Goal: Use online tool/utility: Utilize a website feature to perform a specific function

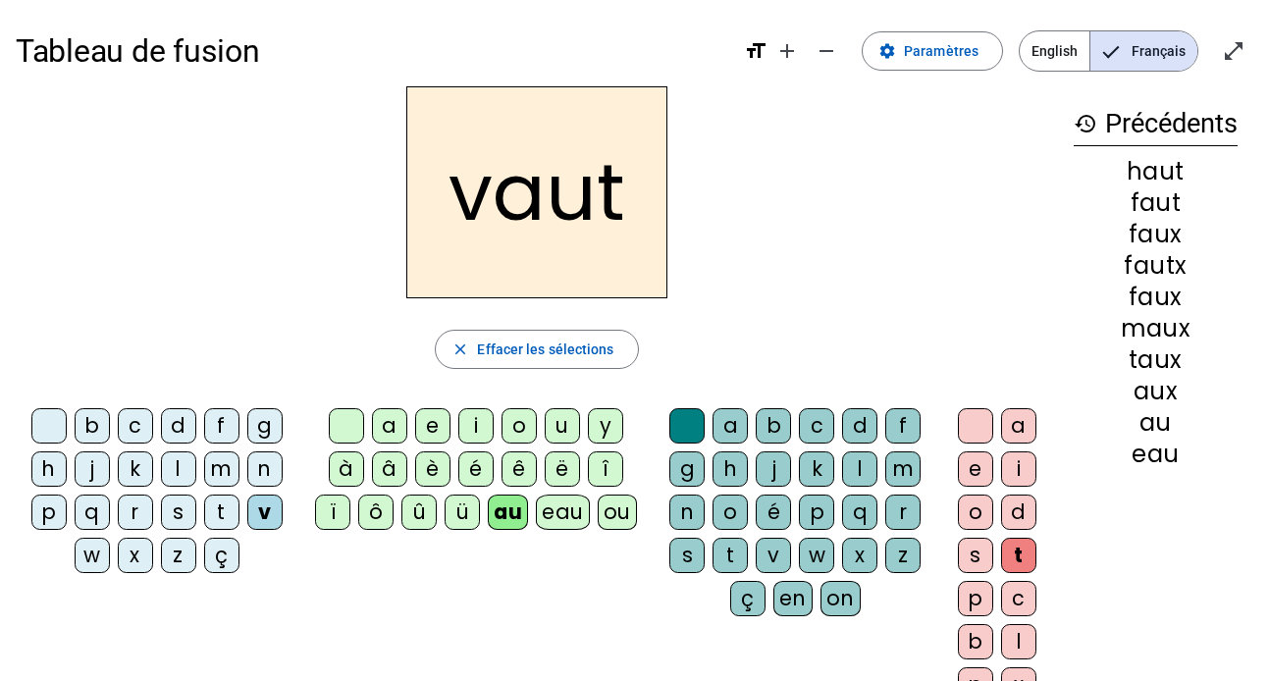
scroll to position [71, 0]
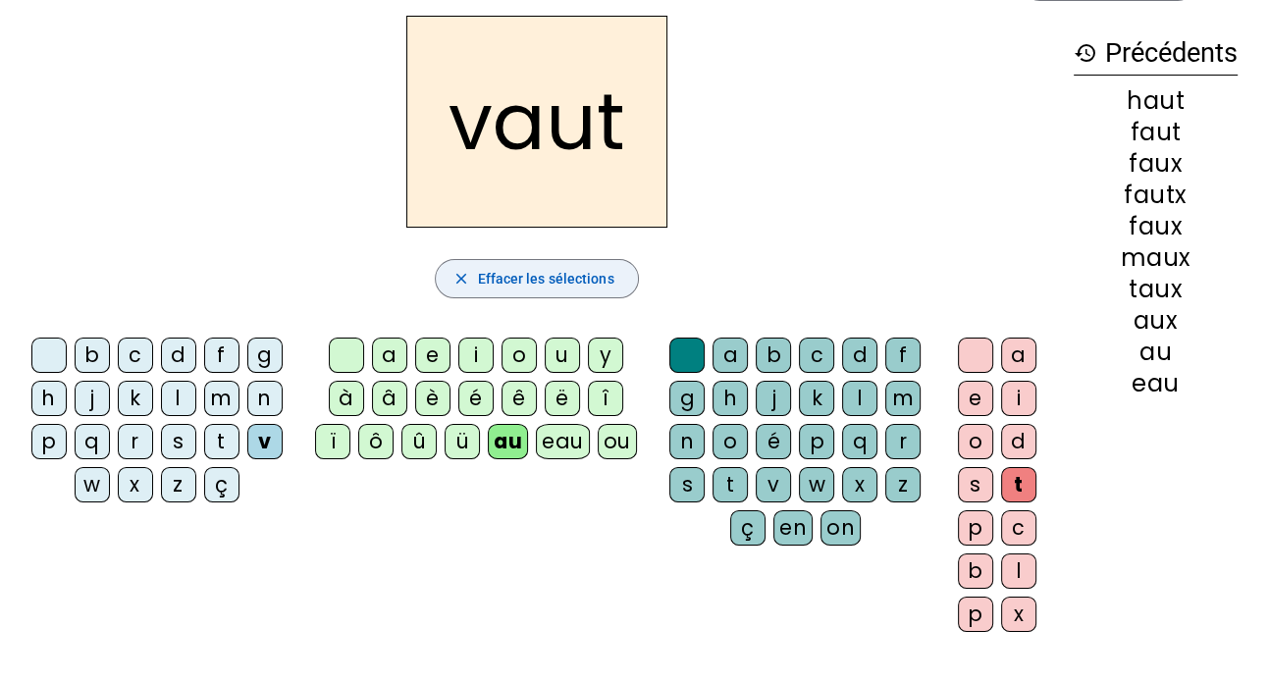
click at [593, 293] on span "button" at bounding box center [536, 278] width 201 height 47
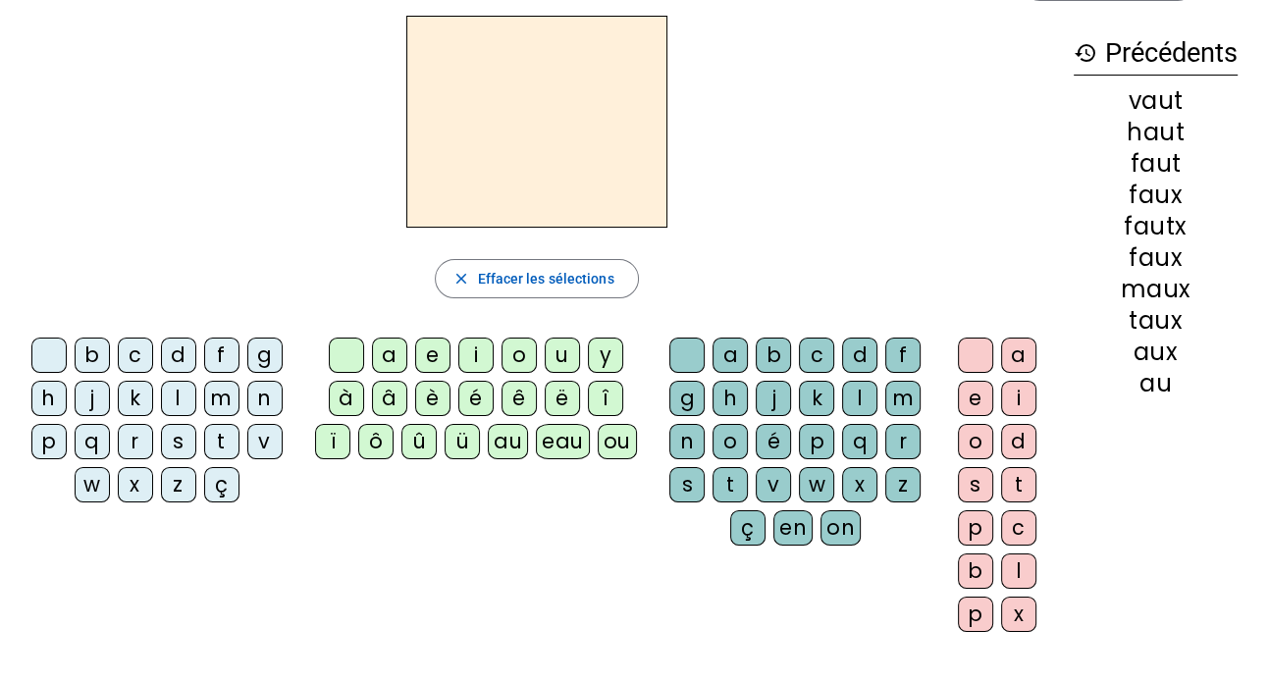
click at [97, 349] on div "b" at bounding box center [92, 355] width 35 height 35
click at [618, 446] on div "ou" at bounding box center [617, 441] width 39 height 35
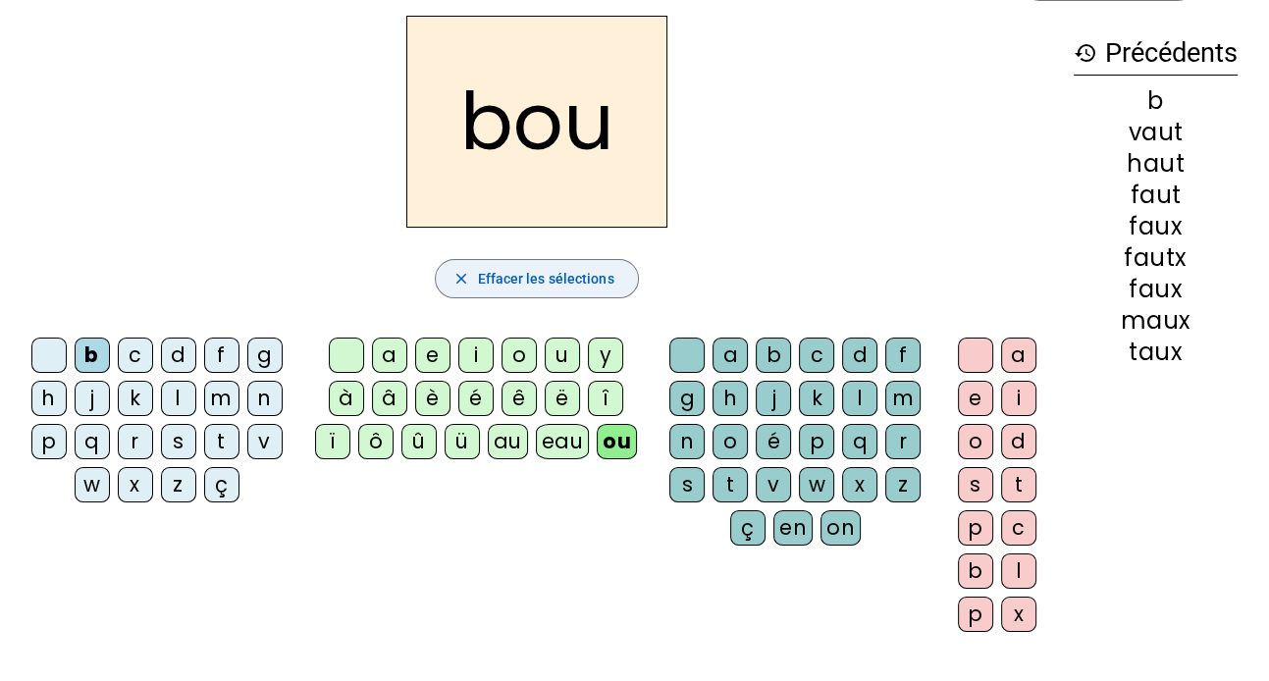
click at [613, 278] on span "button" at bounding box center [536, 278] width 201 height 47
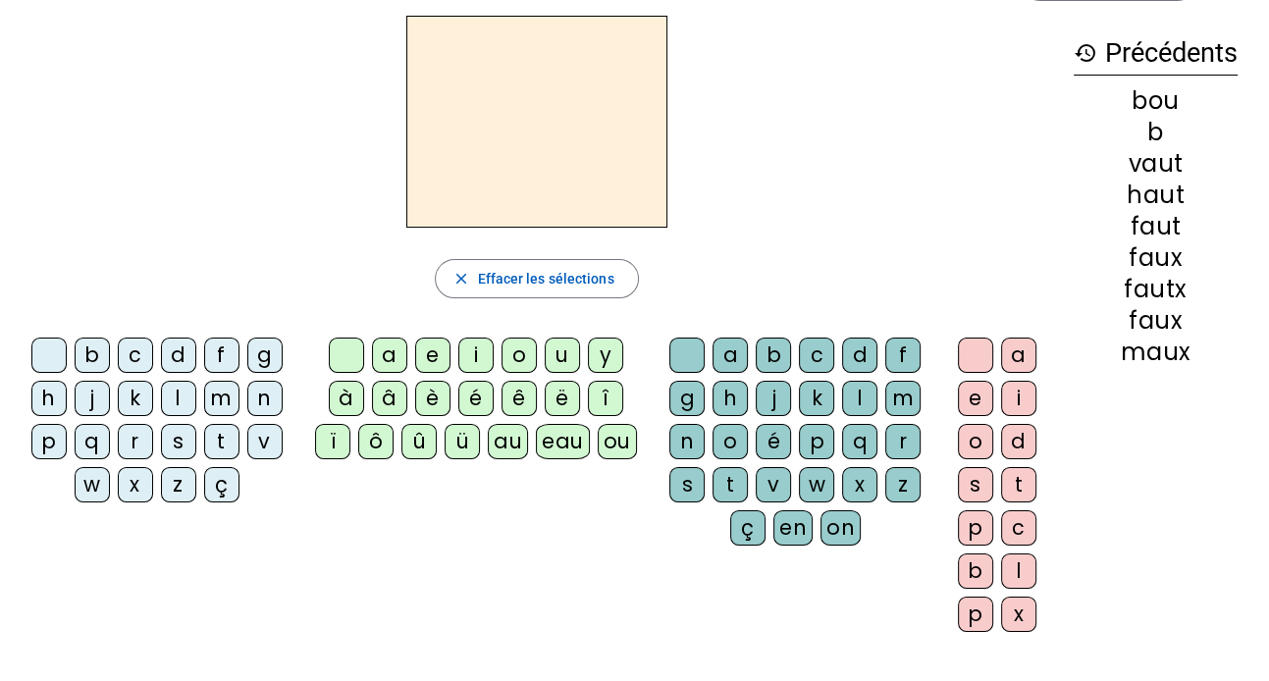
scroll to position [0, 0]
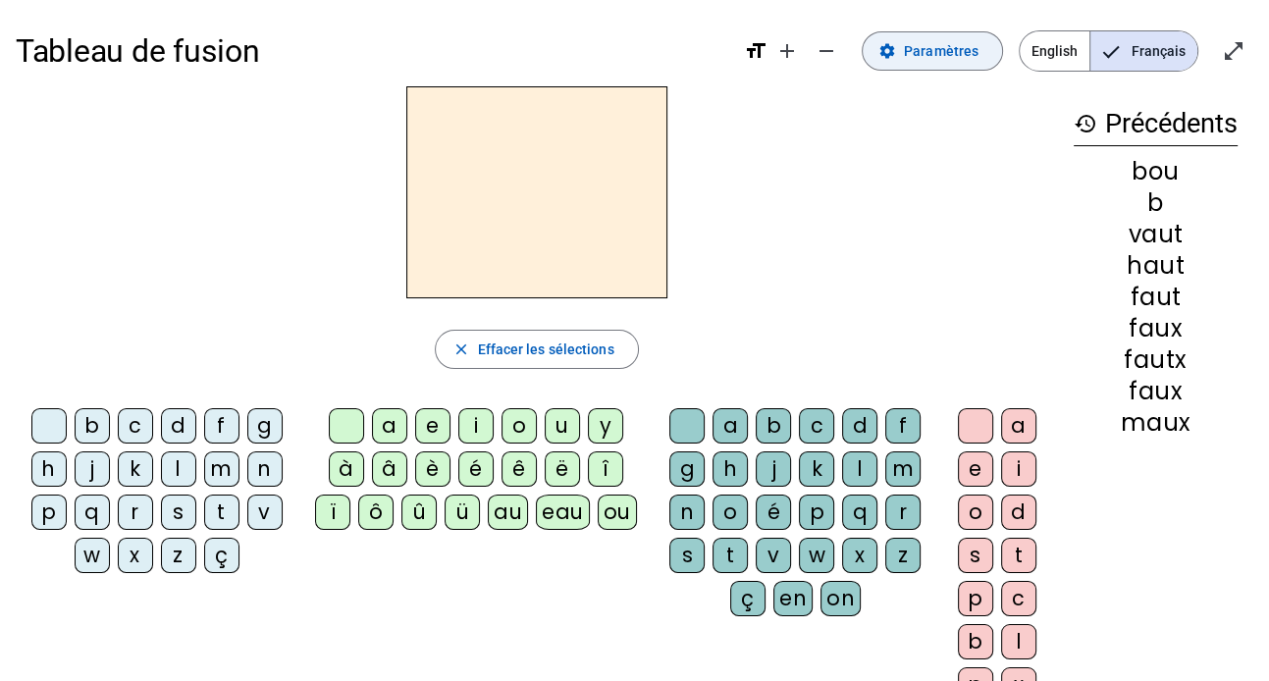
click at [937, 63] on span at bounding box center [931, 50] width 139 height 47
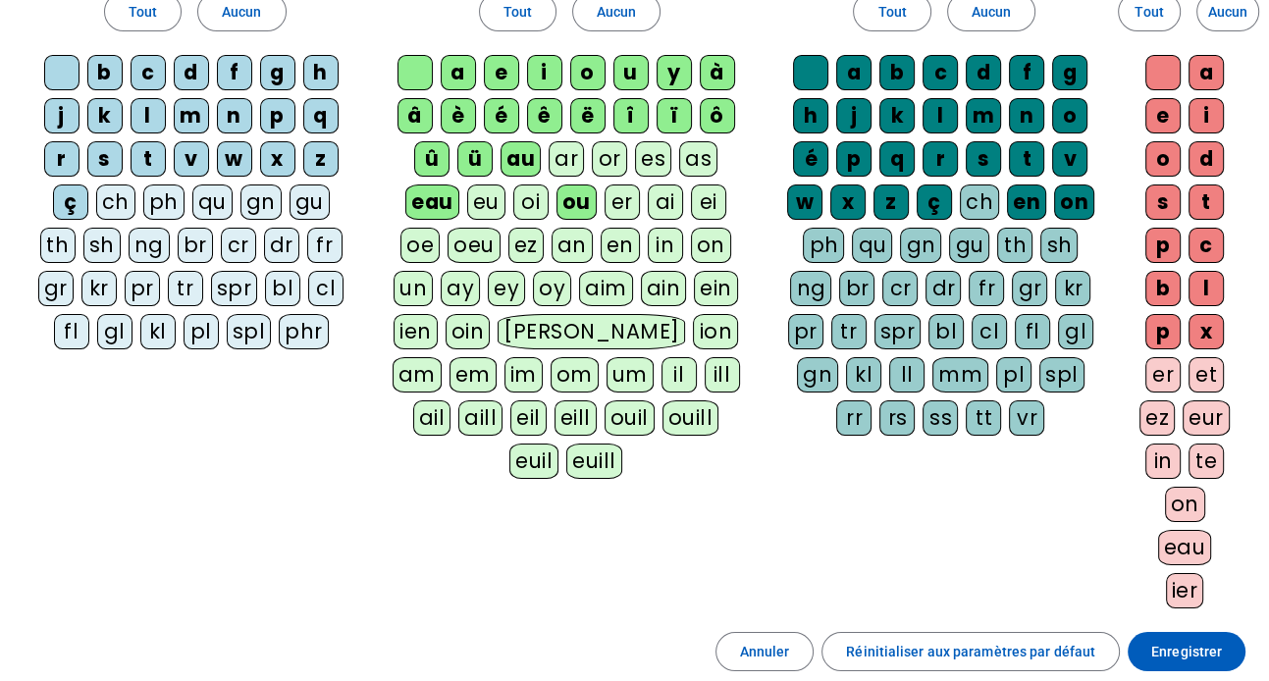
scroll to position [164, 0]
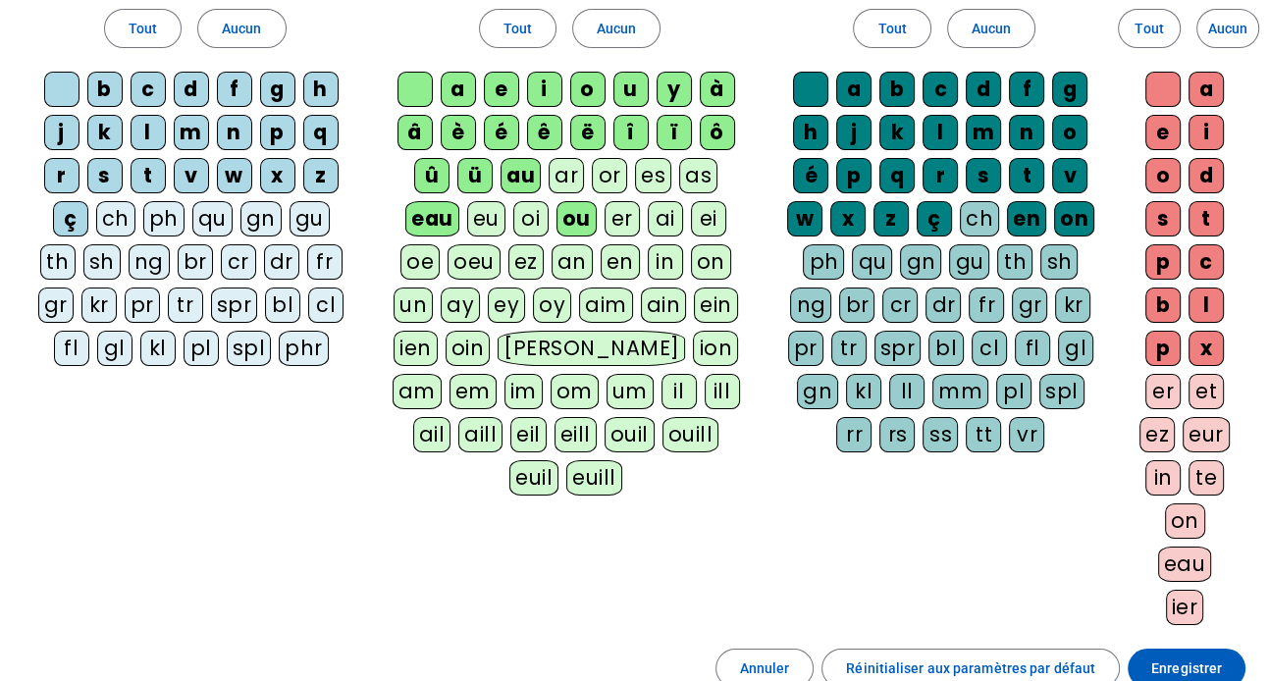
click at [914, 417] on div "rs" at bounding box center [896, 434] width 35 height 35
click at [1182, 664] on span "Enregistrer" at bounding box center [1186, 668] width 71 height 24
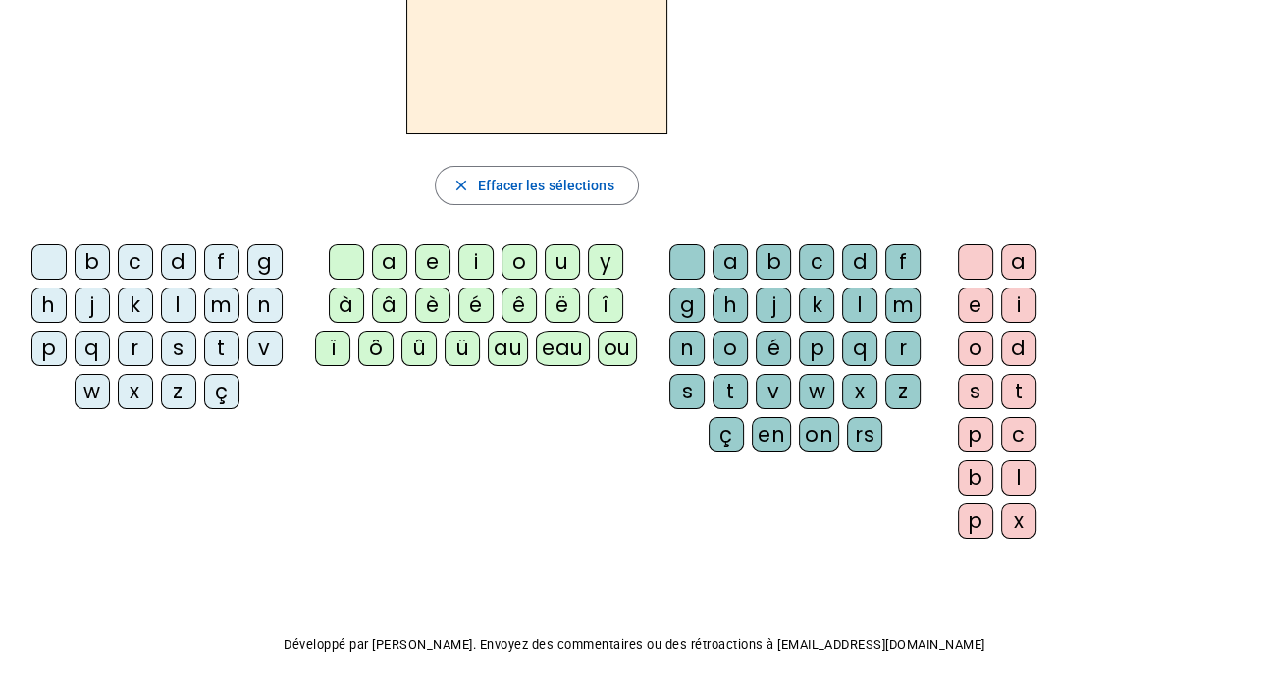
click at [89, 258] on div "b" at bounding box center [92, 261] width 35 height 35
click at [606, 355] on div "ou" at bounding box center [617, 348] width 39 height 35
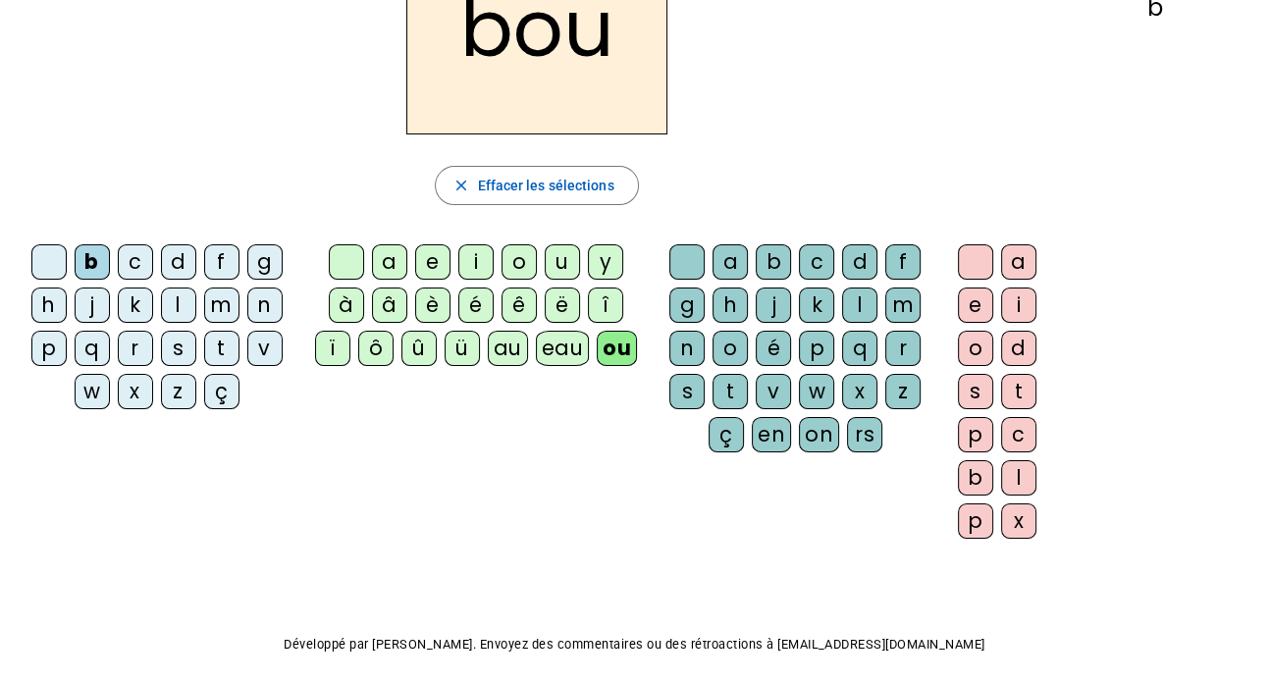
click at [852, 426] on div "rs" at bounding box center [864, 434] width 35 height 35
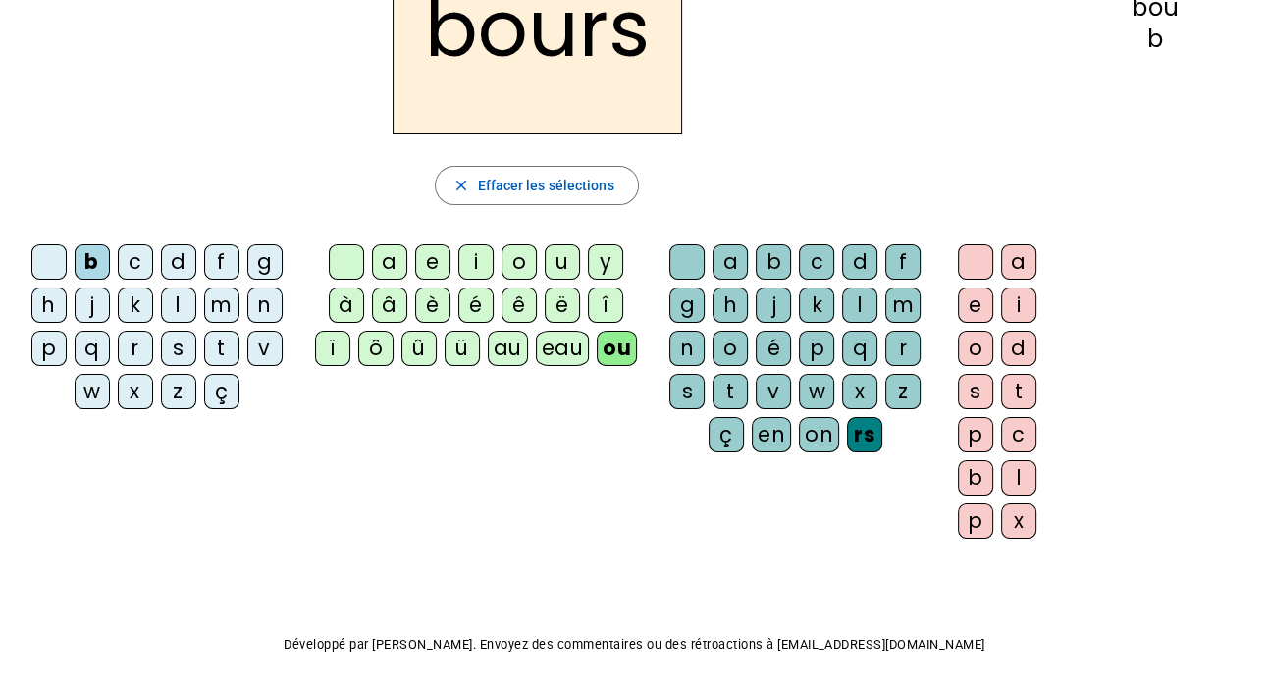
click at [960, 300] on div "e" at bounding box center [975, 304] width 35 height 35
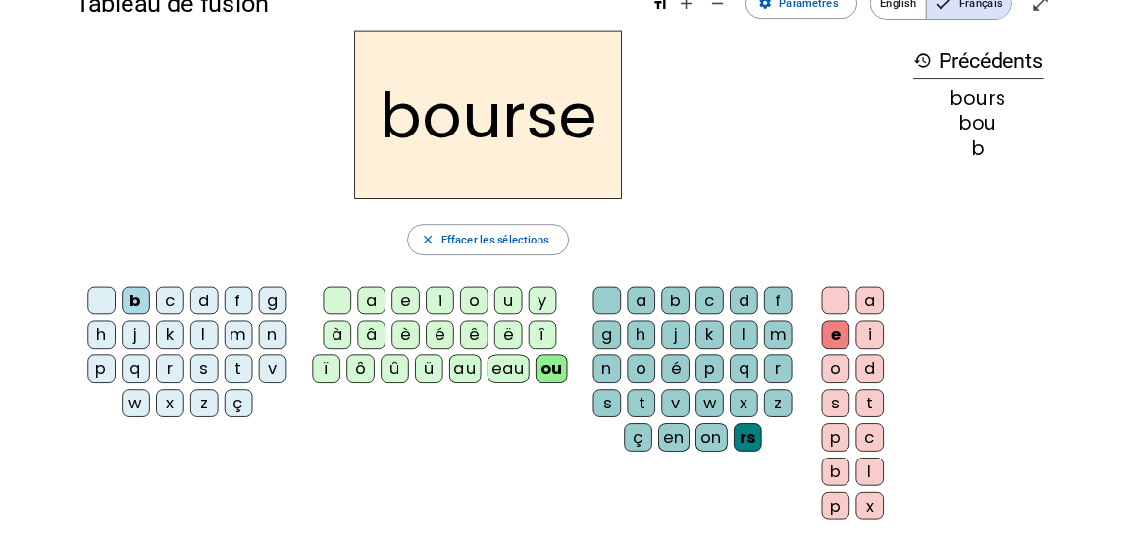
scroll to position [37, 0]
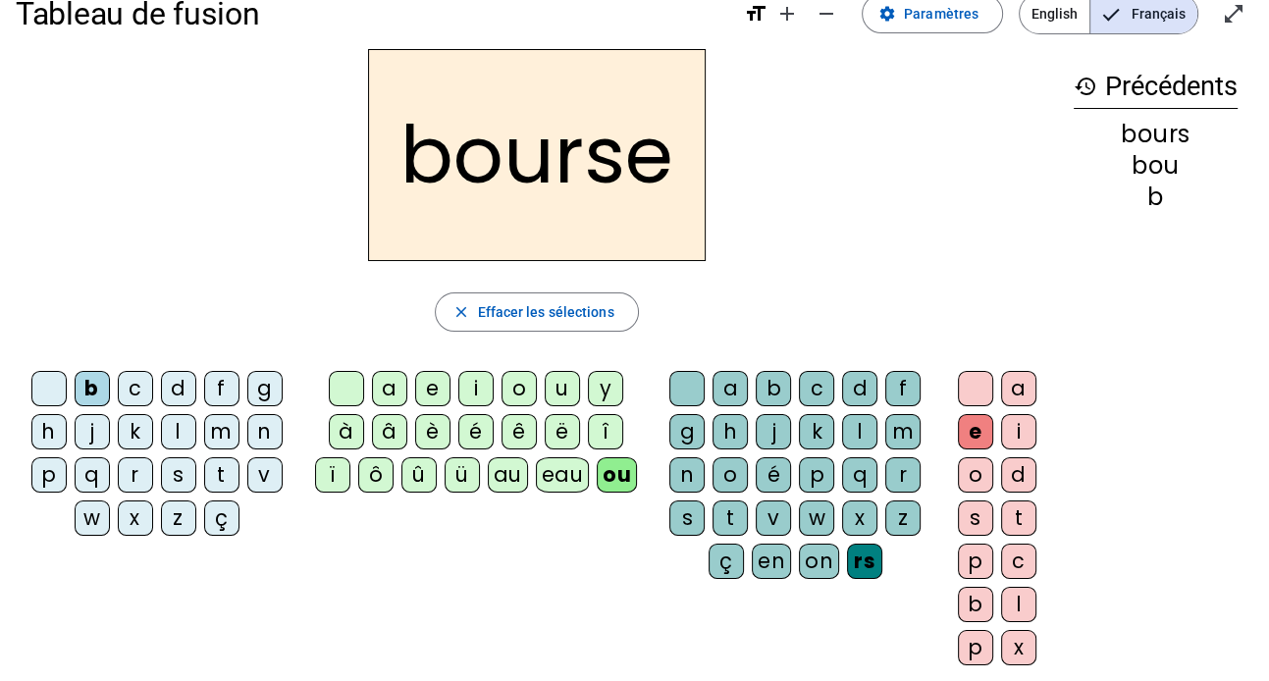
click at [137, 390] on div "c" at bounding box center [135, 388] width 35 height 35
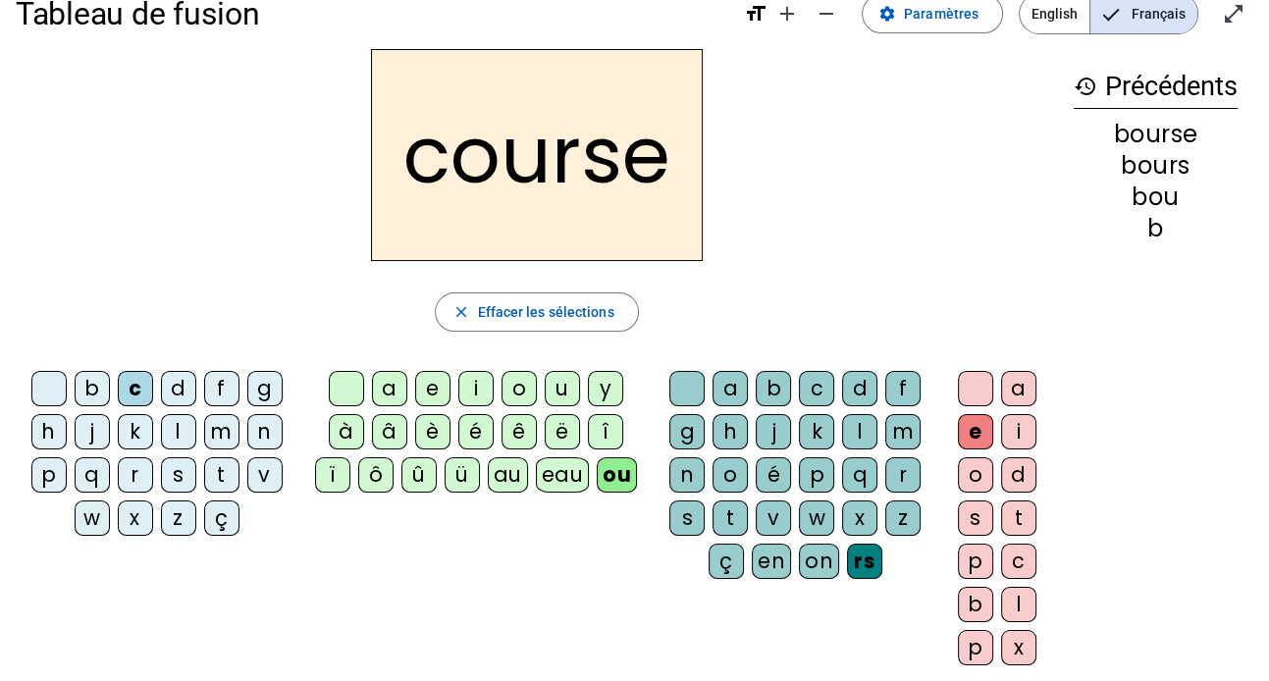
click at [55, 393] on div at bounding box center [48, 388] width 35 height 35
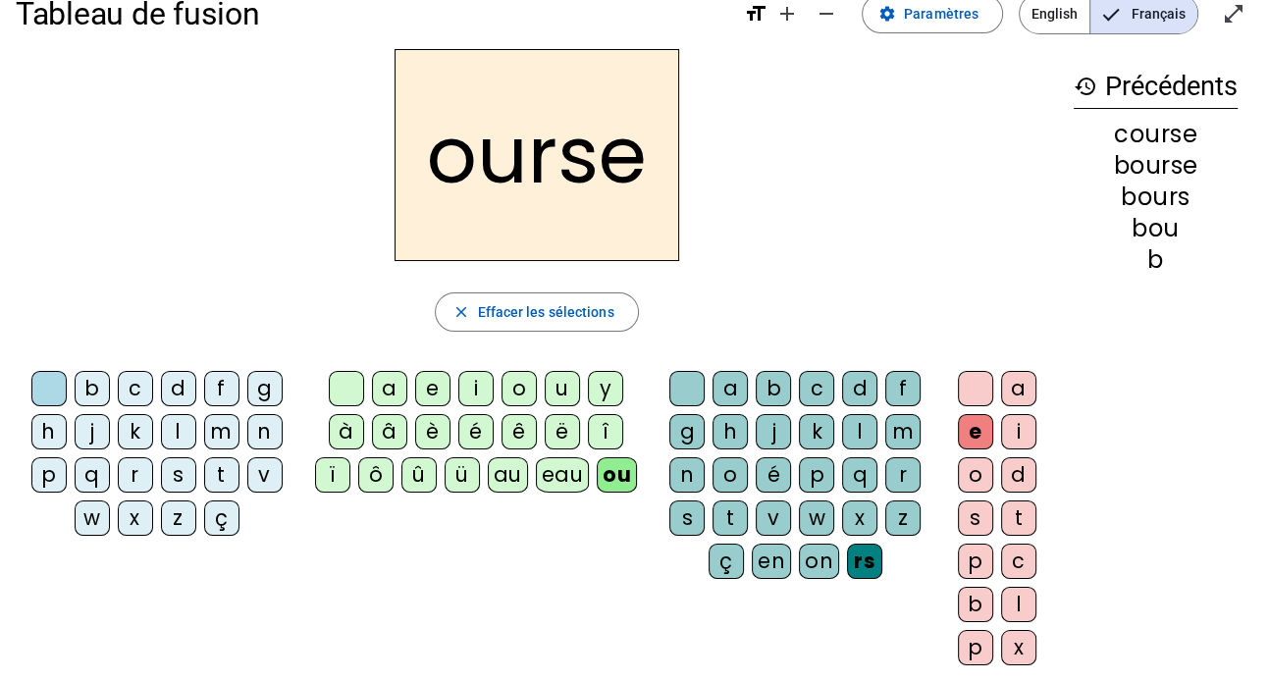
click at [973, 424] on div "e" at bounding box center [975, 431] width 35 height 35
click at [978, 389] on div at bounding box center [975, 388] width 35 height 35
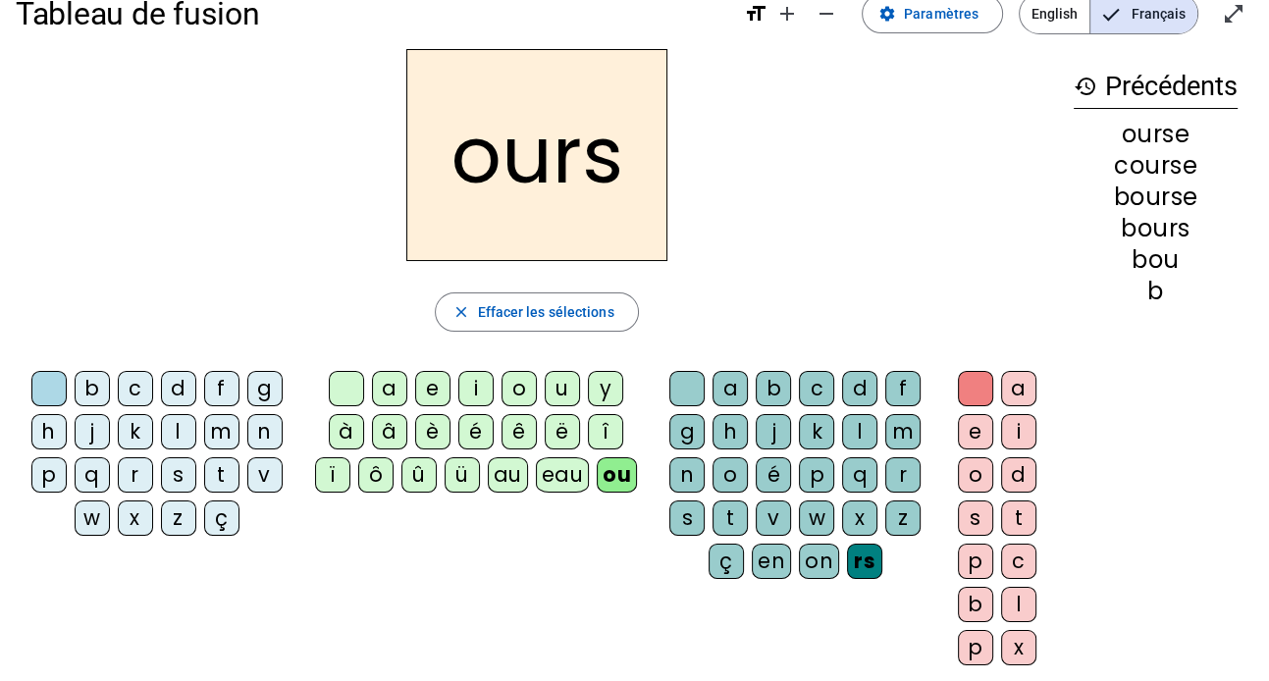
click at [146, 385] on div "c" at bounding box center [135, 388] width 35 height 35
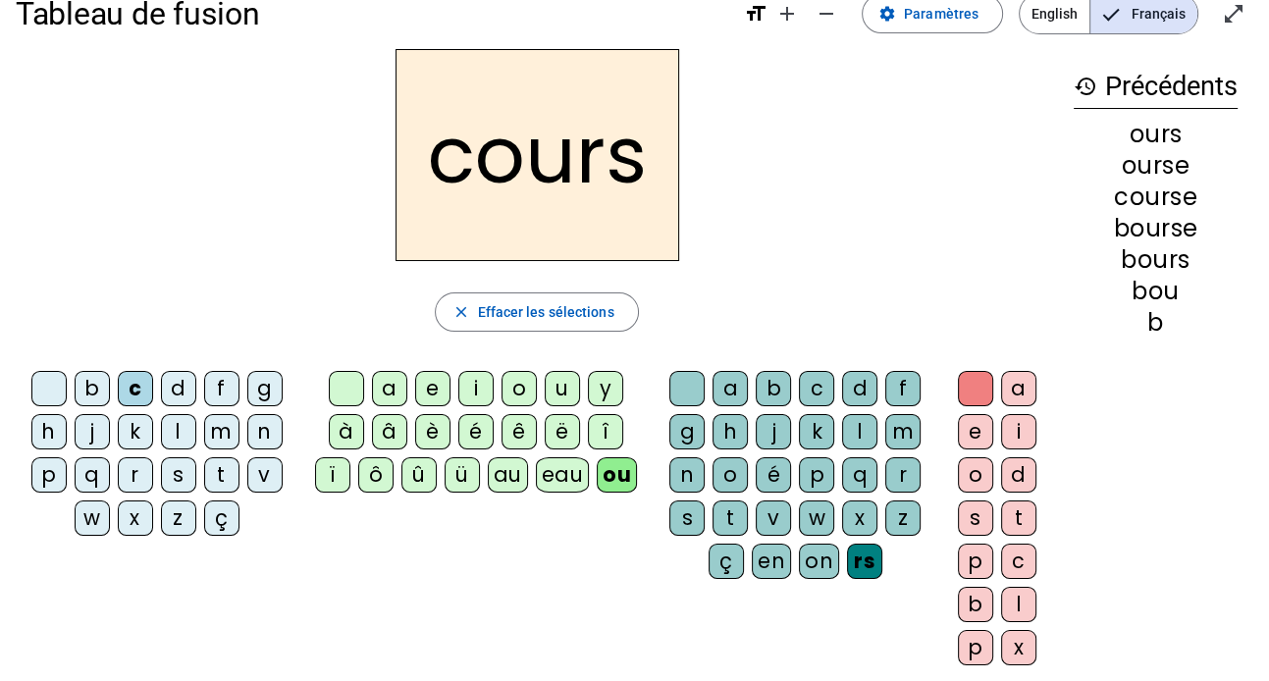
click at [215, 466] on div "t" at bounding box center [221, 474] width 35 height 35
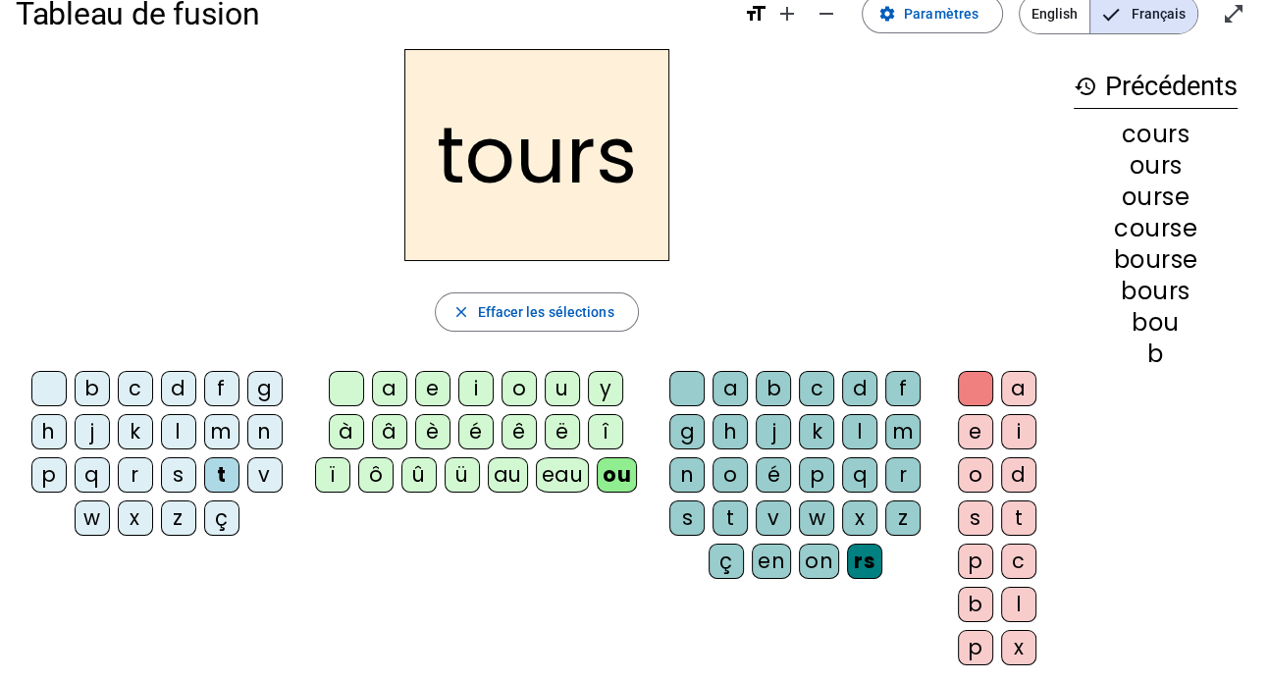
click at [225, 387] on div "f" at bounding box center [221, 388] width 35 height 35
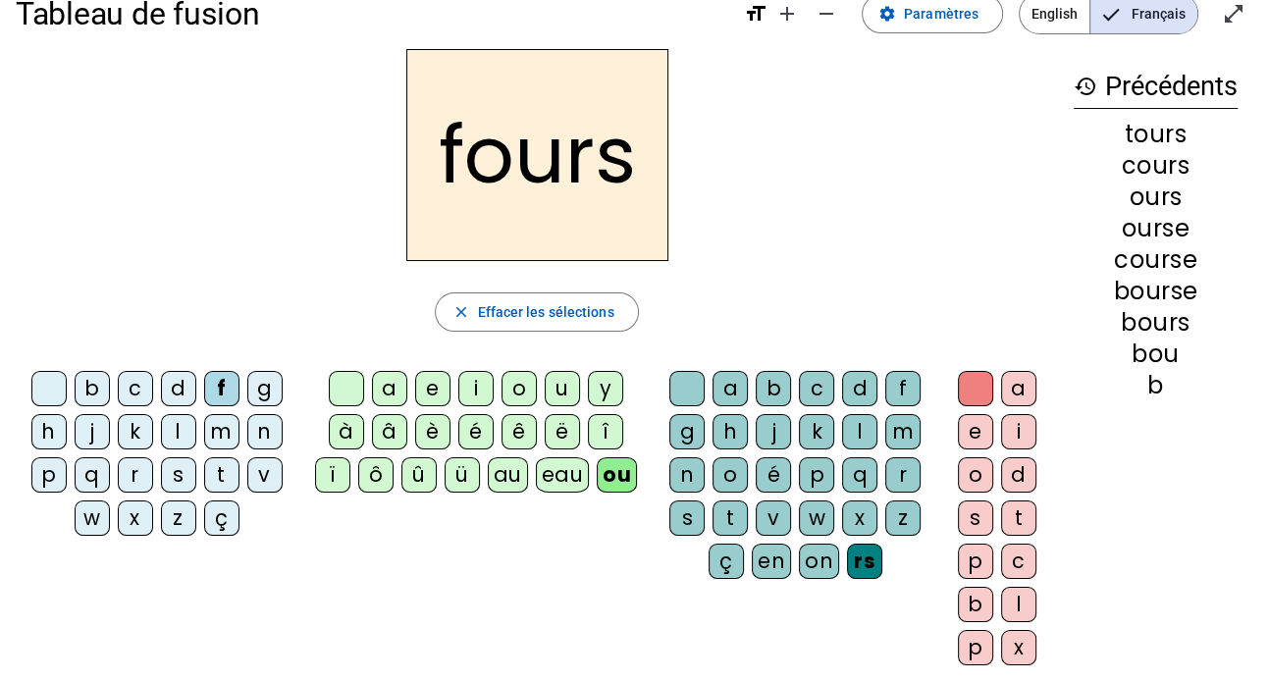
click at [898, 465] on div "r" at bounding box center [902, 474] width 35 height 35
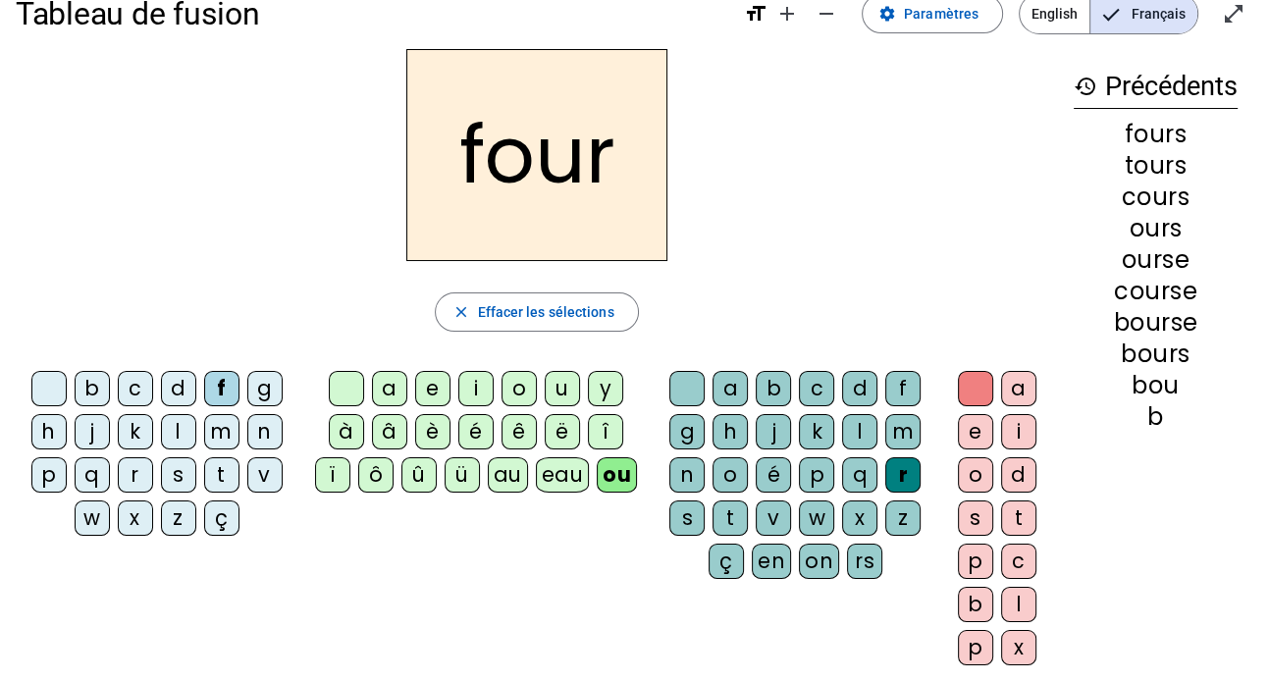
click at [100, 438] on div "j" at bounding box center [92, 431] width 35 height 35
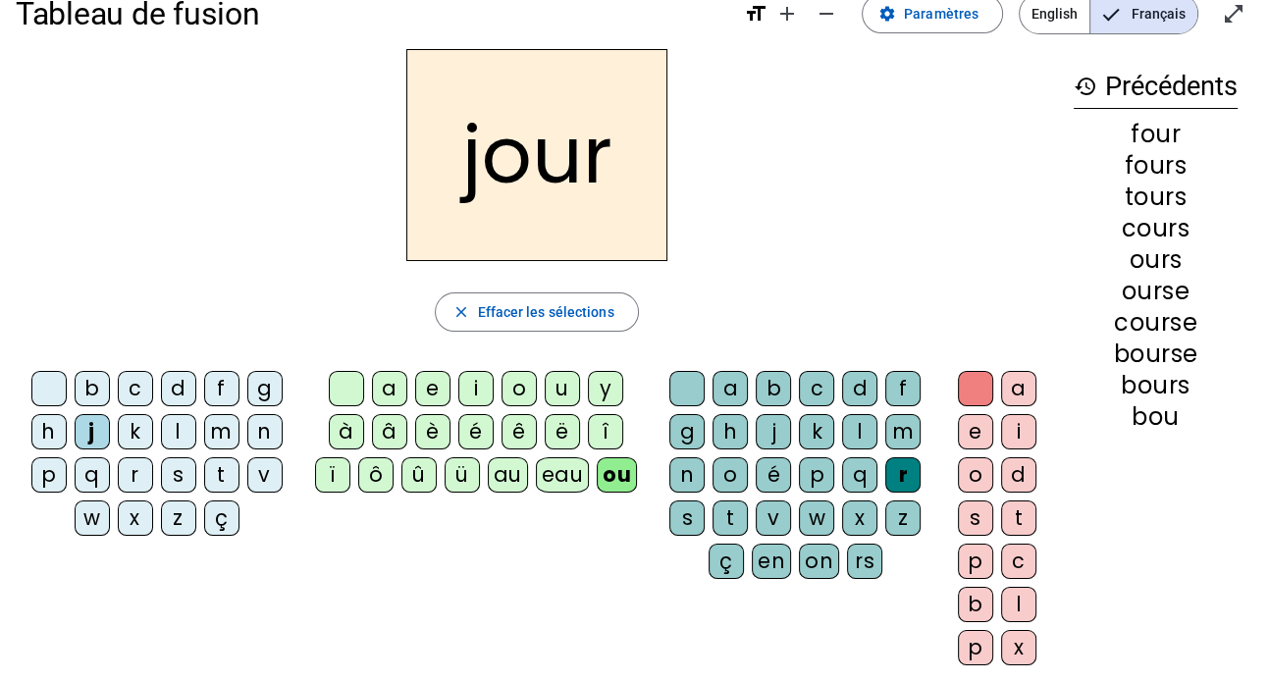
click at [145, 377] on div "c" at bounding box center [135, 388] width 35 height 35
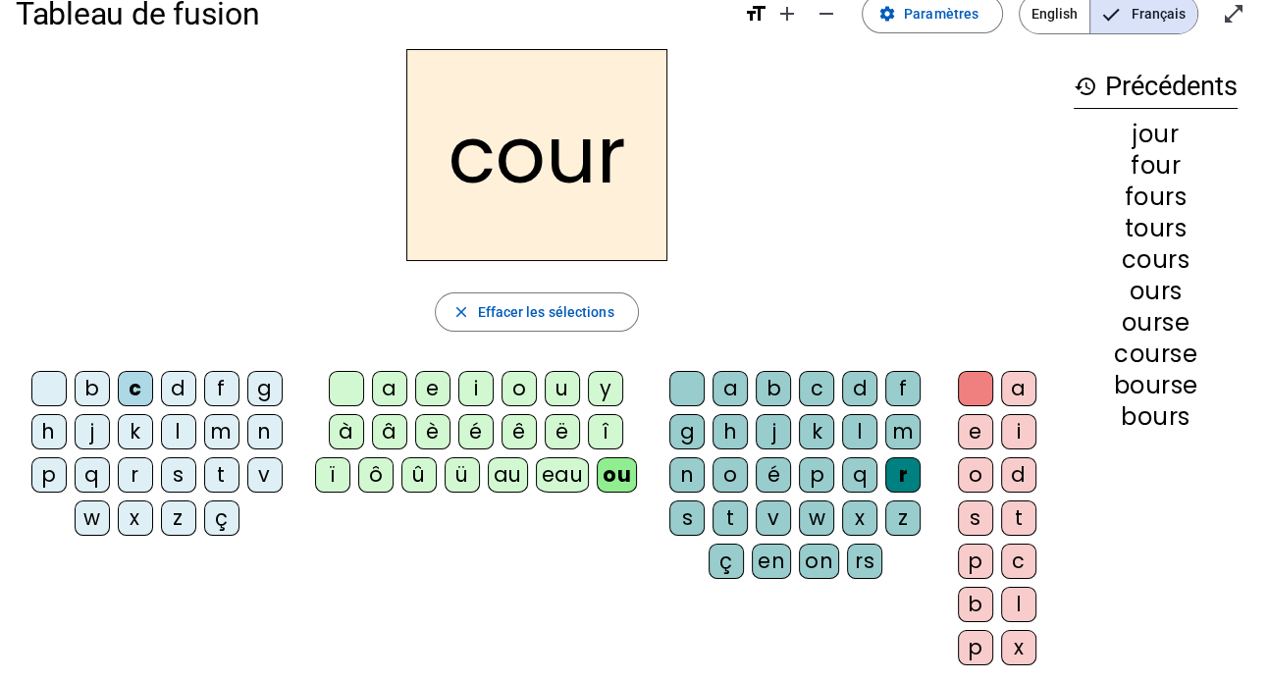
click at [57, 470] on div "p" at bounding box center [48, 474] width 35 height 35
